Goal: Task Accomplishment & Management: Use online tool/utility

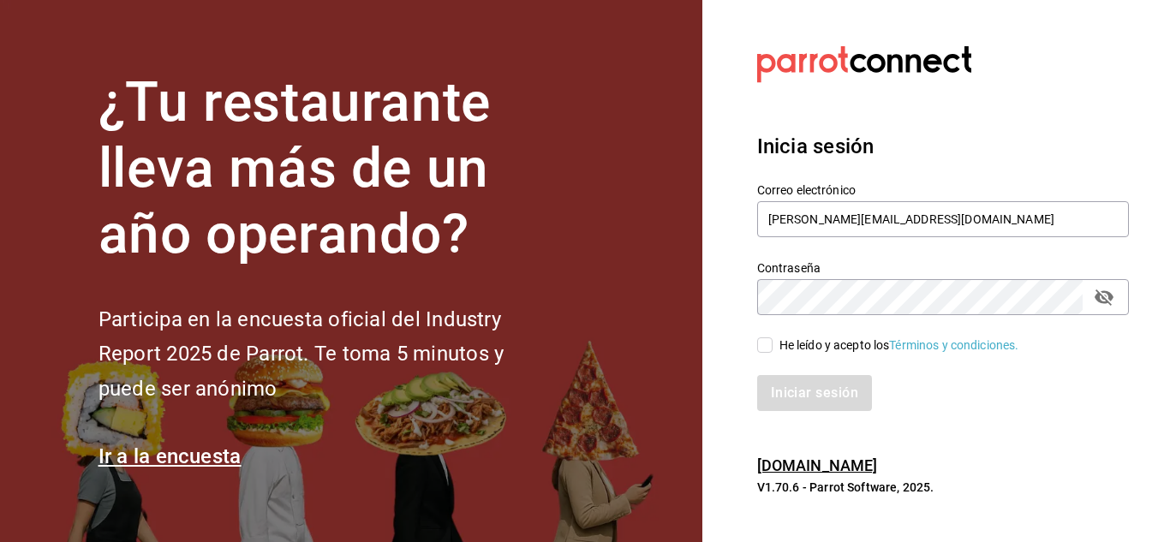
click at [758, 350] on input "He leído y acepto los Términos y condiciones." at bounding box center [764, 345] width 15 height 15
checkbox input "true"
click at [804, 386] on button "Iniciar sesión" at bounding box center [815, 393] width 117 height 36
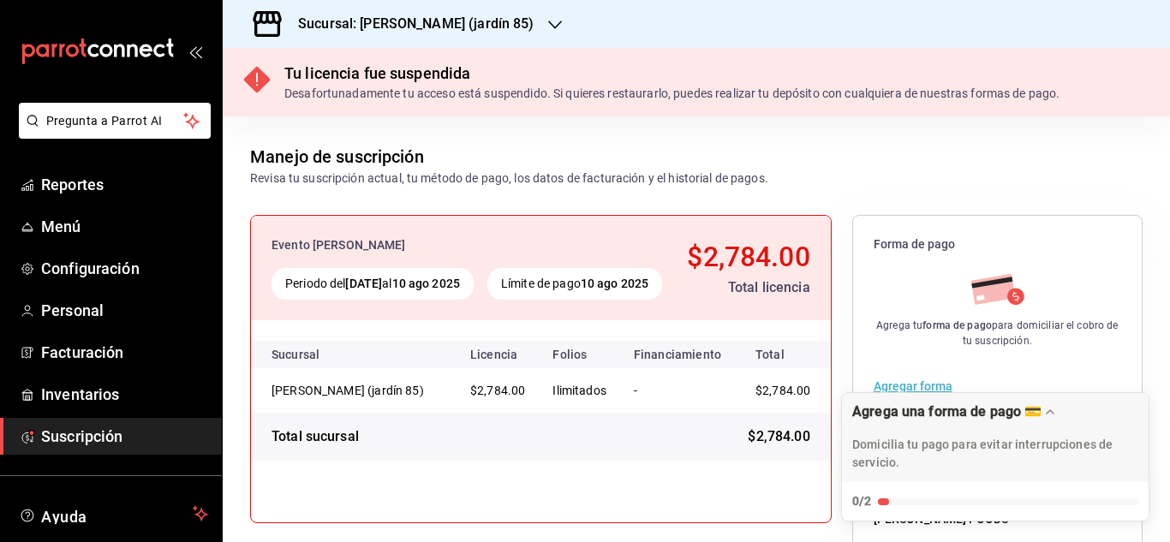
click at [548, 21] on icon "button" at bounding box center [555, 25] width 14 height 14
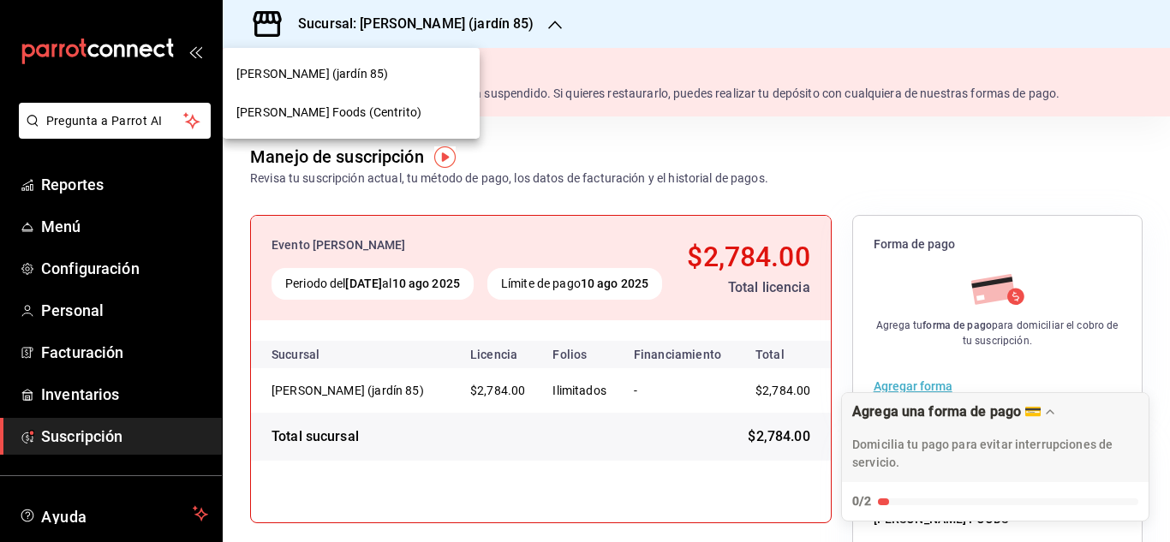
click at [365, 115] on span "[PERSON_NAME] Foods (Centrito)" at bounding box center [328, 113] width 185 height 18
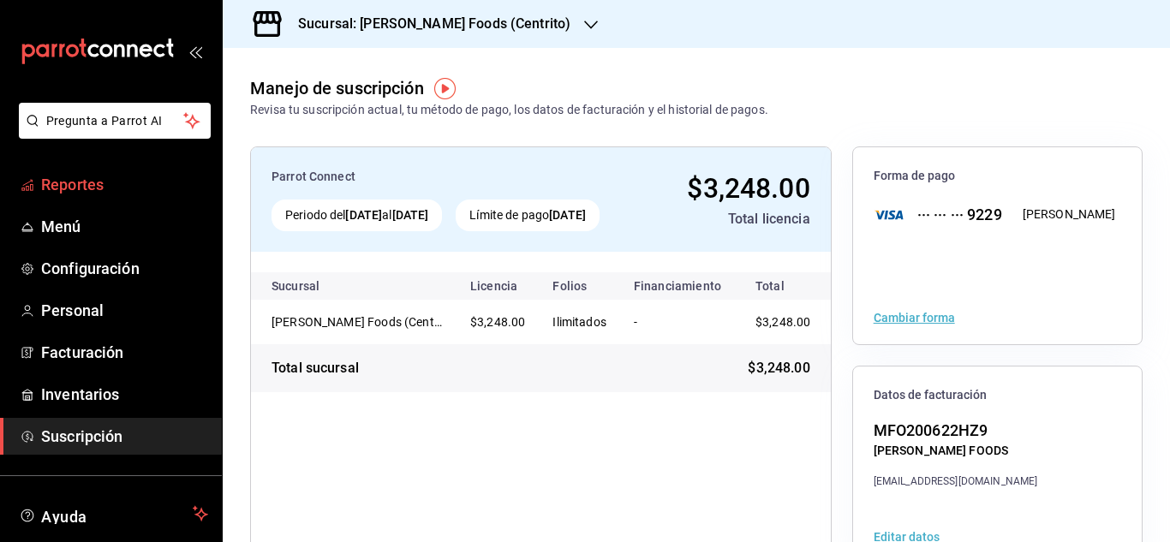
click at [113, 183] on span "Reportes" at bounding box center [124, 184] width 167 height 23
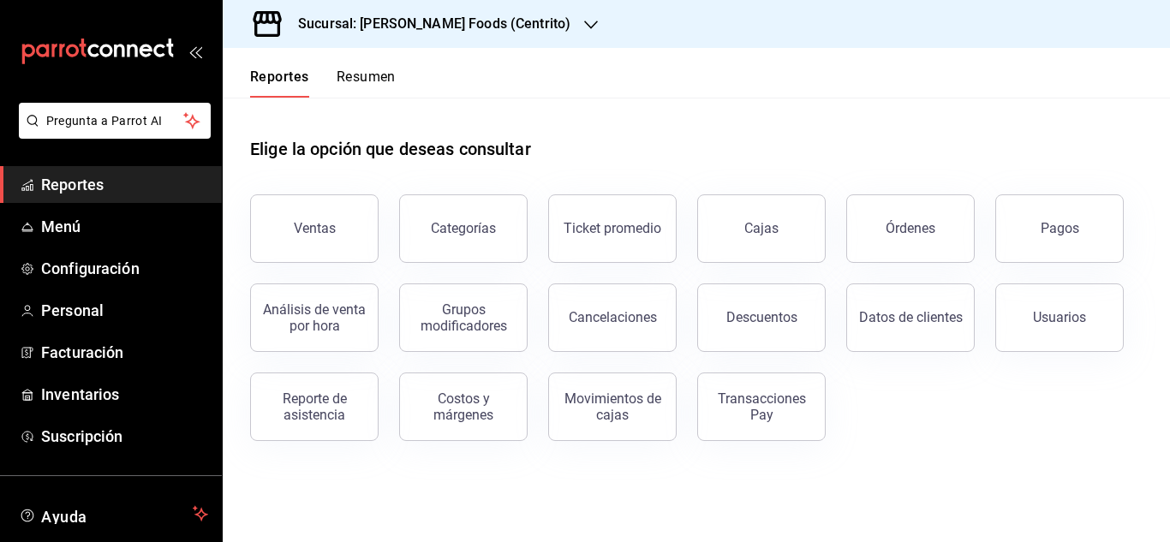
click at [1062, 267] on div "Usuarios" at bounding box center [1049, 307] width 149 height 89
click at [1055, 235] on div "Pagos" at bounding box center [1060, 228] width 39 height 16
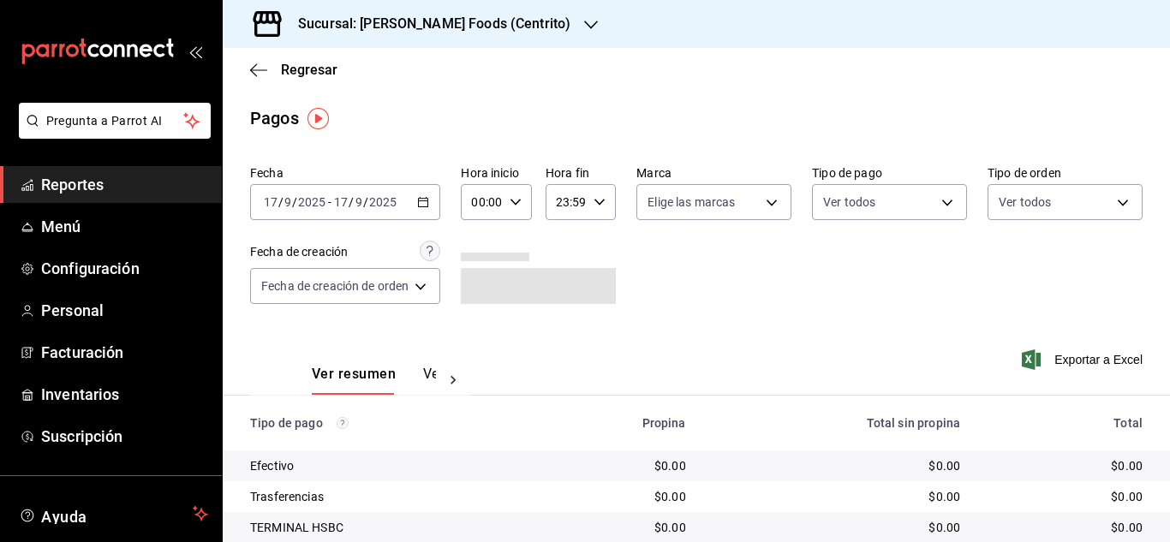
click at [424, 206] on \(Stroke\) "button" at bounding box center [423, 202] width 10 height 9
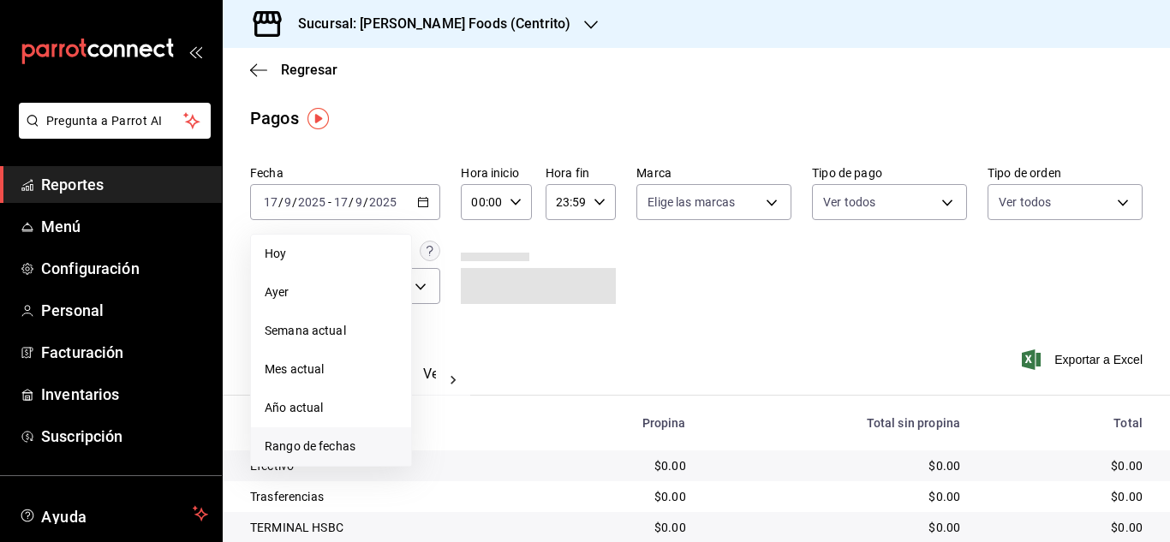
click at [338, 445] on span "Rango de fechas" at bounding box center [331, 447] width 133 height 18
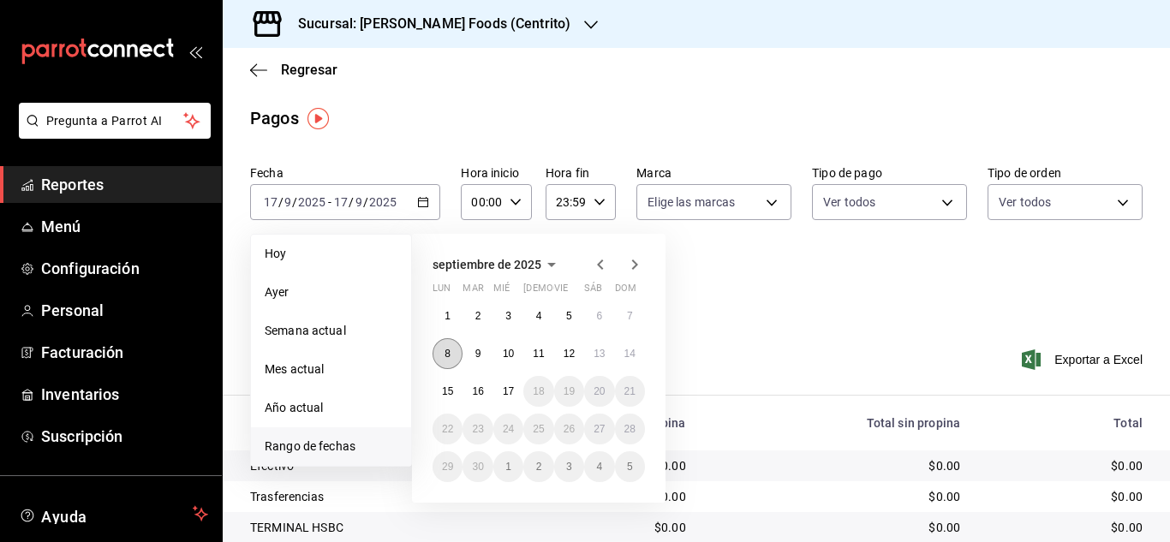
click at [444, 360] on button "8" at bounding box center [448, 353] width 30 height 31
click at [628, 347] on button "14" at bounding box center [630, 353] width 30 height 31
